Goal: Browse casually

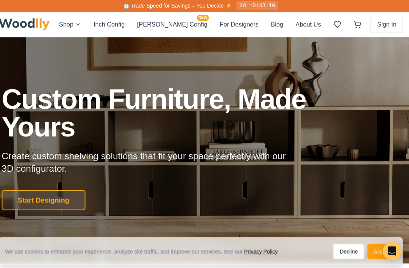
scroll to position [6, 1]
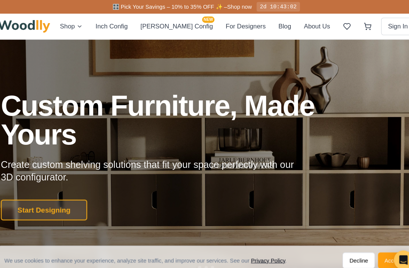
click at [44, 30] on img at bounding box center [31, 25] width 50 height 12
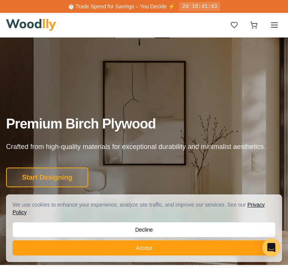
click at [56, 25] on img at bounding box center [31, 25] width 50 height 12
click at [249, 16] on div "Shop Inch Config Cella Config NEW For Designers Blog About Us Sign In" at bounding box center [144, 25] width 276 height 24
click at [246, 31] on div at bounding box center [254, 24] width 55 height 15
click at [54, 12] on div "⏱️ Trade Speed for Savings – You Decide ⚡ 2d 10:41:29" at bounding box center [144, 6] width 288 height 13
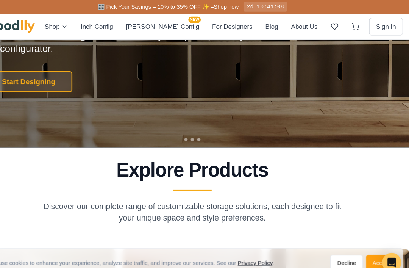
scroll to position [127, 0]
